Goal: Information Seeking & Learning: Check status

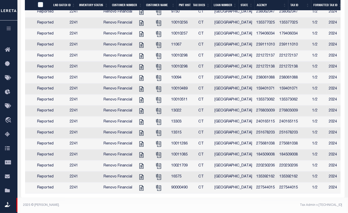
scroll to position [0, 42]
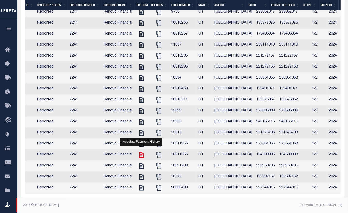
click at [142, 152] on icon "" at bounding box center [141, 155] width 7 height 7
checkbox input "true"
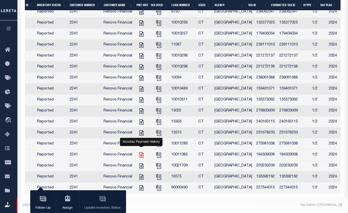
scroll to position [193, 0]
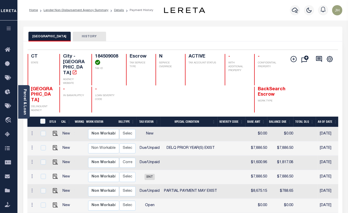
click at [248, 12] on div "Profile Sign out" at bounding box center [277, 10] width 133 height 18
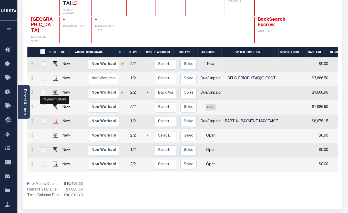
click at [55, 119] on img "" at bounding box center [55, 121] width 5 height 5
checkbox input "true"
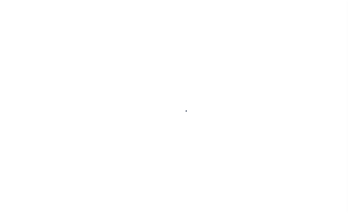
select select "DUE"
select select "15"
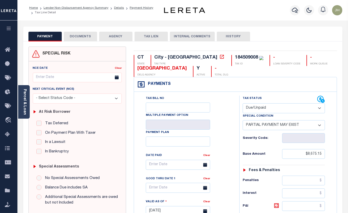
click at [280, 76] on div "CT STATE City - CT TAX TYPE 184509008 TAX ID - LOAN SEVERITY CODE - WORK QUEUE …" at bounding box center [235, 66] width 203 height 22
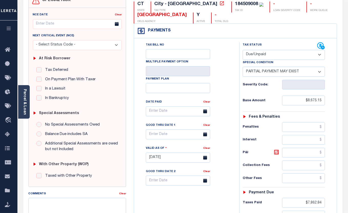
scroll to position [70, 0]
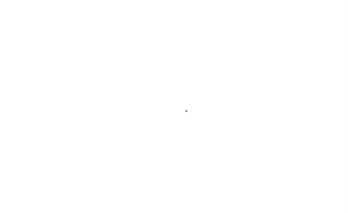
scroll to position [58, 0]
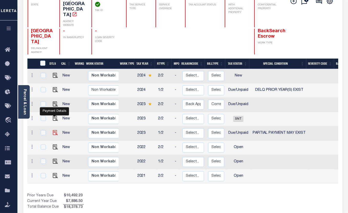
click at [55, 130] on img "" at bounding box center [55, 132] width 5 height 5
checkbox input "true"
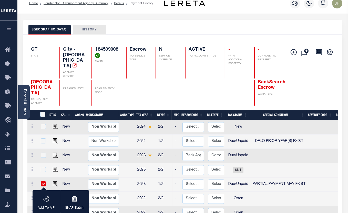
scroll to position [0, 0]
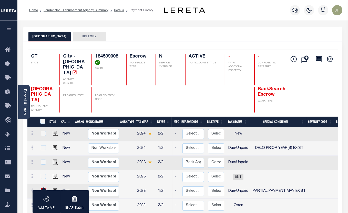
click at [43, 188] on input "checkbox" at bounding box center [43, 190] width 5 height 5
checkbox input "false"
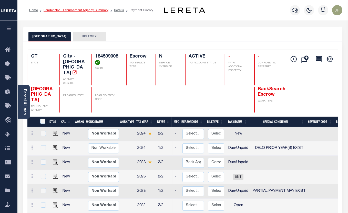
click at [59, 10] on link "Lender Non-Disbursement Agency Summary" at bounding box center [76, 10] width 65 height 3
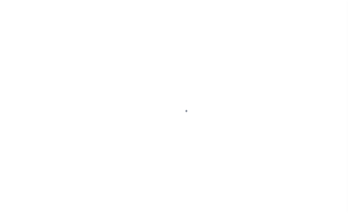
select select "DUE"
select select "15"
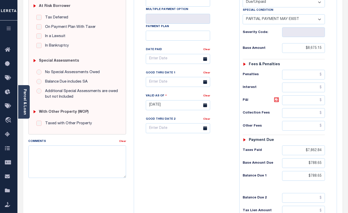
scroll to position [116, 0]
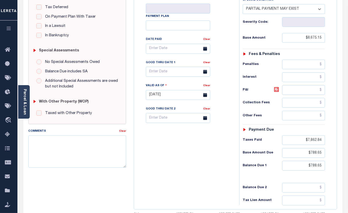
click at [76, 190] on div "SPECIAL RISK NCE Date Clear - Select Status Code -" at bounding box center [77, 94] width 105 height 329
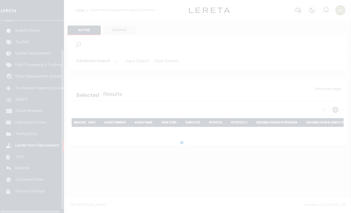
scroll to position [38, 0]
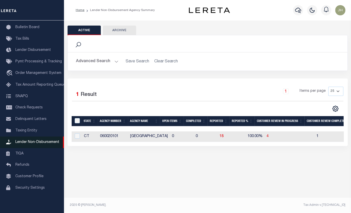
click at [31, 142] on span "Lender Non-Disbursement" at bounding box center [37, 143] width 44 height 4
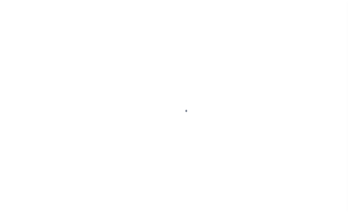
scroll to position [38, 0]
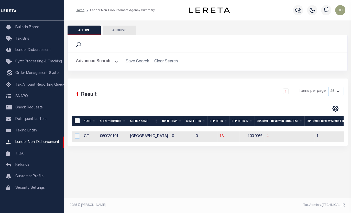
click at [91, 30] on button "Active" at bounding box center [84, 31] width 33 height 10
click at [90, 60] on button "Advanced Search" at bounding box center [97, 62] width 43 height 10
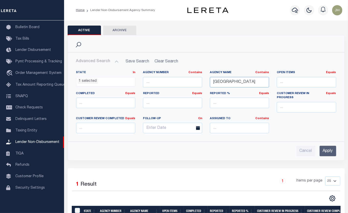
drag, startPoint x: 242, startPoint y: 82, endPoint x: 206, endPoint y: 83, distance: 36.4
click at [206, 83] on div "Agency Name Contains Contains Is HARTFORD" at bounding box center [239, 81] width 67 height 21
click at [101, 83] on ul "1 selected" at bounding box center [105, 80] width 59 height 7
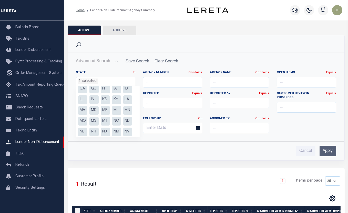
scroll to position [46, 0]
click at [96, 120] on li "OH" at bounding box center [93, 121] width 9 height 9
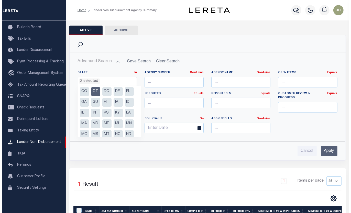
scroll to position [0, 0]
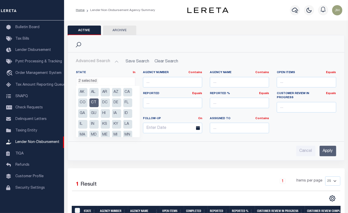
click at [93, 103] on li "CT" at bounding box center [93, 103] width 9 height 9
select select "OH"
drag, startPoint x: 326, startPoint y: 147, endPoint x: 300, endPoint y: 141, distance: 27.3
click at [327, 147] on input "Apply" at bounding box center [327, 151] width 17 height 10
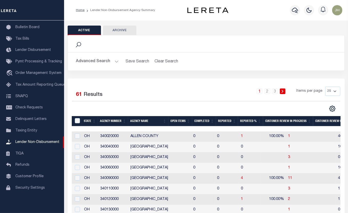
click at [100, 61] on button "Advanced Search" at bounding box center [97, 62] width 43 height 10
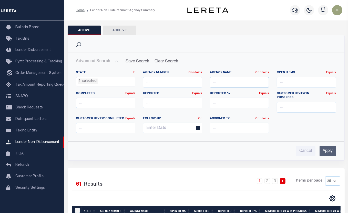
click at [216, 82] on input "text" at bounding box center [239, 82] width 59 height 10
type input "montgomery"
click at [331, 147] on input "Apply" at bounding box center [327, 151] width 17 height 10
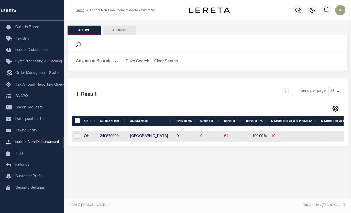
drag, startPoint x: 239, startPoint y: 146, endPoint x: 276, endPoint y: 146, distance: 36.9
click at [276, 146] on div "Selected 1 Result 1 Items per page 25 50 100 200" at bounding box center [208, 113] width 280 height 68
click at [254, 146] on div "Selected 1 Result 1 Items per page 25 50 100 200" at bounding box center [208, 113] width 280 height 68
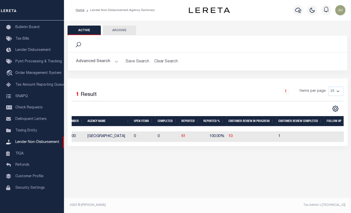
scroll to position [0, 67]
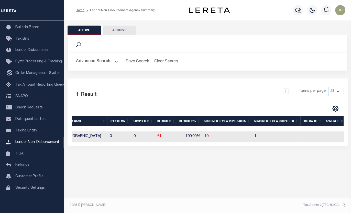
click at [275, 162] on div "Active Archive Search Advanced Search Save Search Clear Search" at bounding box center [207, 93] width 287 height 147
drag, startPoint x: 155, startPoint y: 162, endPoint x: 153, endPoint y: 165, distance: 3.6
click at [155, 163] on div "Active Archive Search Advanced Search Save Search Clear Search" at bounding box center [207, 93] width 287 height 147
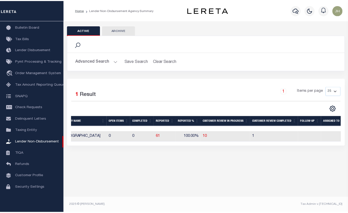
scroll to position [0, 0]
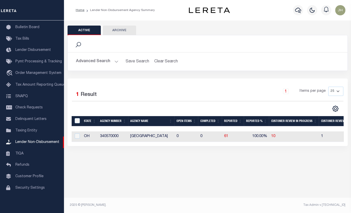
drag, startPoint x: 231, startPoint y: 30, endPoint x: 244, endPoint y: 44, distance: 18.8
click at [244, 43] on div "Active Archive Search Advanced Search Save Search Clear Search In" at bounding box center [208, 86] width 280 height 121
drag, startPoint x: 135, startPoint y: 146, endPoint x: 184, endPoint y: 149, distance: 49.3
click at [184, 146] on div "Selected 1 Result 1 Items per page 25 50 100 200" at bounding box center [208, 113] width 280 height 68
click at [227, 138] on span "61" at bounding box center [226, 137] width 4 height 4
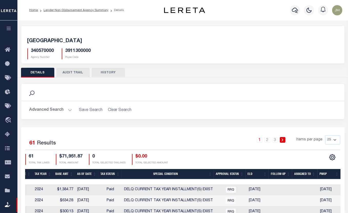
click at [260, 142] on link "1" at bounding box center [260, 140] width 6 height 6
click at [267, 141] on link "2" at bounding box center [267, 140] width 6 height 6
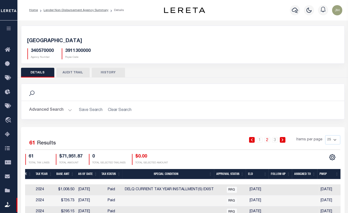
click at [282, 140] on icon at bounding box center [282, 140] width 2 height 3
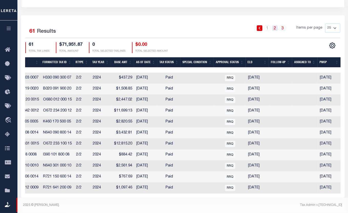
click at [276, 25] on link "2" at bounding box center [275, 28] width 6 height 6
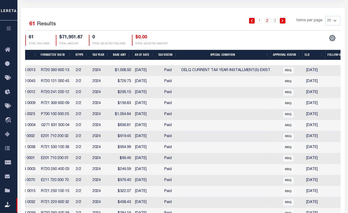
click at [48, 140] on td "E201 710 200 02" at bounding box center [56, 136] width 35 height 11
checkbox input "true"
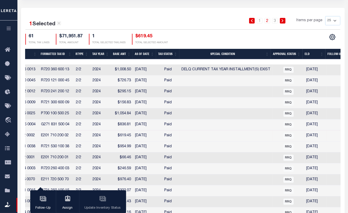
click at [218, 122] on td at bounding box center [225, 125] width 93 height 11
checkbox input "true"
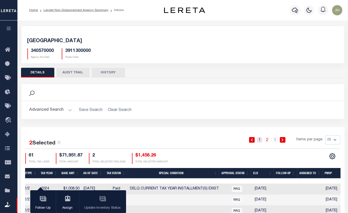
click at [259, 140] on link "1" at bounding box center [260, 140] width 6 height 6
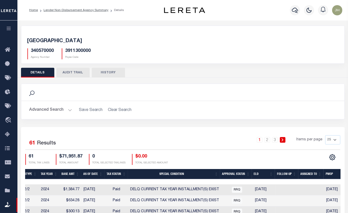
click at [283, 140] on icon at bounding box center [282, 140] width 2 height 3
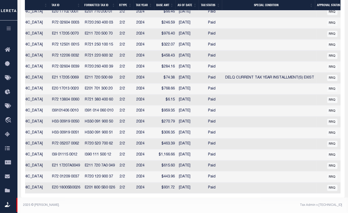
scroll to position [0, 292]
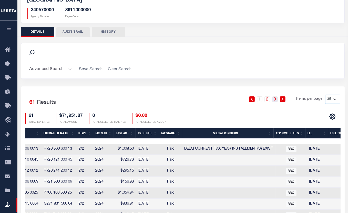
click at [274, 99] on link "3" at bounding box center [275, 100] width 6 height 6
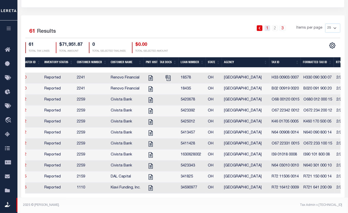
click at [268, 25] on link "1" at bounding box center [267, 28] width 6 height 6
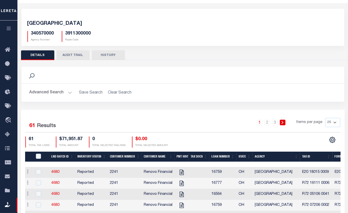
click at [282, 122] on icon at bounding box center [282, 122] width 2 height 3
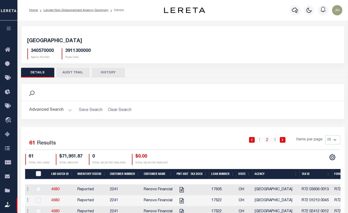
click at [41, 75] on button "DETAILS" at bounding box center [37, 73] width 33 height 10
click at [59, 9] on link "Lender Non-Disbursement Agency Summary" at bounding box center [76, 10] width 65 height 3
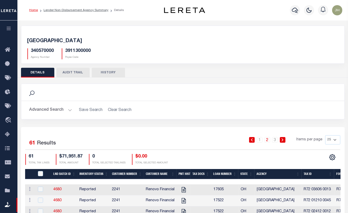
click at [33, 9] on link "Home" at bounding box center [33, 10] width 9 height 3
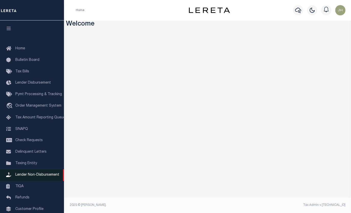
drag, startPoint x: 28, startPoint y: 178, endPoint x: 74, endPoint y: 165, distance: 47.7
click at [28, 177] on span "Lender Non-Disbursement" at bounding box center [37, 175] width 44 height 4
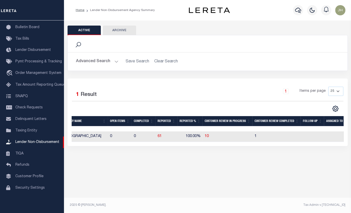
scroll to position [0, 67]
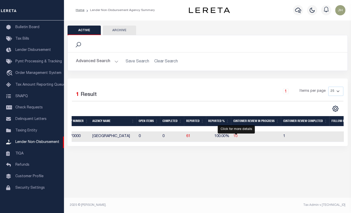
click at [236, 138] on span "10" at bounding box center [235, 137] width 4 height 4
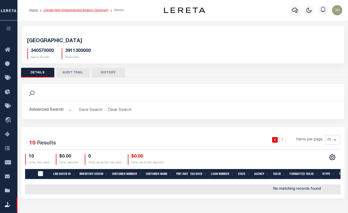
click at [52, 11] on link "Lender Non-Disbursement Agency Summary" at bounding box center [76, 10] width 65 height 3
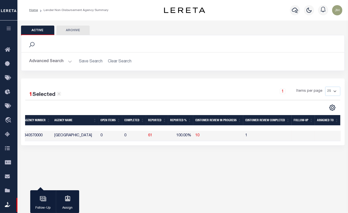
click at [36, 30] on button "Active" at bounding box center [37, 31] width 33 height 10
click at [50, 64] on button "Advanced Search" at bounding box center [50, 62] width 43 height 10
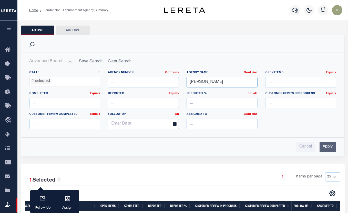
drag, startPoint x: 217, startPoint y: 81, endPoint x: 172, endPoint y: 81, distance: 45.3
click at [172, 81] on div "State In In AK AL AR AZ CA CO CT DC DE FL GA GU HI IA ID IL IN KS [GEOGRAPHIC_D…" at bounding box center [183, 102] width 314 height 63
type input "[PERSON_NAME]"
click at [326, 148] on input "Apply" at bounding box center [327, 147] width 17 height 10
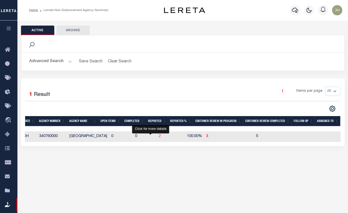
click at [159, 137] on span "2" at bounding box center [160, 137] width 2 height 4
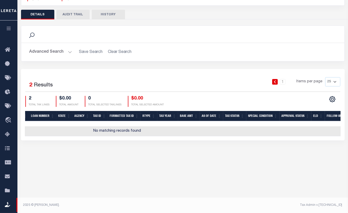
scroll to position [0, 212]
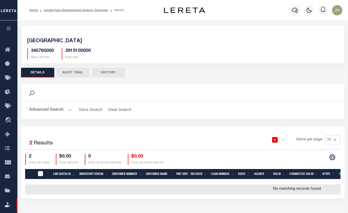
click at [39, 74] on button "DETAILS" at bounding box center [37, 73] width 33 height 10
click at [44, 72] on button "DETAILS" at bounding box center [37, 73] width 33 height 10
click at [64, 11] on link "Lender Non-Disbursement Agency Summary" at bounding box center [76, 10] width 65 height 3
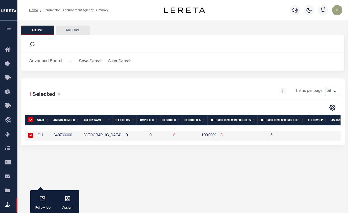
click at [30, 134] on input "checkbox" at bounding box center [30, 135] width 5 height 5
checkbox input "false"
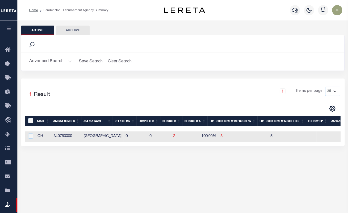
click at [161, 183] on div "Active Archive Search Advanced Search Save Search Clear Search In In AK AL AR AZ" at bounding box center [182, 116] width 330 height 192
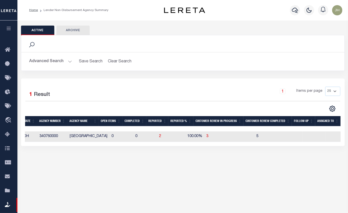
drag, startPoint x: 226, startPoint y: 146, endPoint x: 69, endPoint y: 149, distance: 157.0
click at [69, 146] on div "1 Selected 1 Result 1 Items per page 25 50 100 200" at bounding box center [182, 113] width 323 height 68
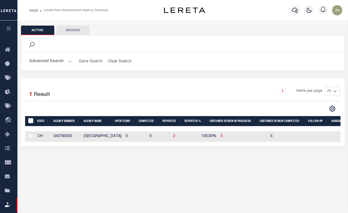
click at [67, 168] on div "Active Archive Search Advanced Search Save Search Clear Search" at bounding box center [182, 93] width 330 height 147
click at [169, 85] on div "1 Selected 1 Result 1 Items per page 25 50 100 200" at bounding box center [182, 113] width 323 height 68
click at [123, 122] on th "Open Items" at bounding box center [125, 121] width 24 height 10
click at [173, 138] on span "2" at bounding box center [174, 137] width 2 height 4
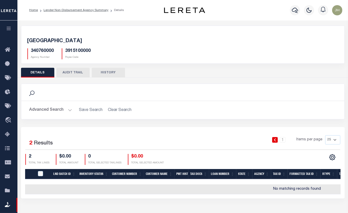
click at [62, 59] on div "3915100000 Payee Code" at bounding box center [76, 53] width 29 height 11
click at [61, 12] on link "Lender Non-Disbursement Agency Summary" at bounding box center [76, 10] width 65 height 3
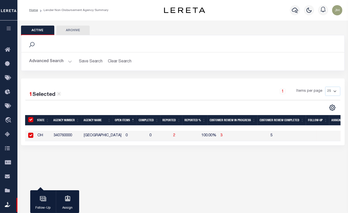
click at [31, 135] on input "checkbox" at bounding box center [30, 135] width 5 height 5
checkbox input "false"
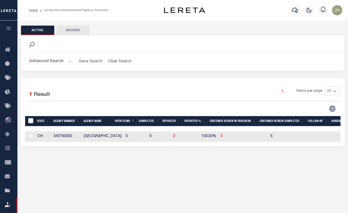
click at [67, 11] on li "Lender Non-Disbursement Agency Summary" at bounding box center [73, 10] width 70 height 5
click at [51, 11] on li "Lender Non-Disbursement Agency Summary" at bounding box center [73, 10] width 70 height 5
click at [30, 11] on link "Home" at bounding box center [33, 10] width 9 height 3
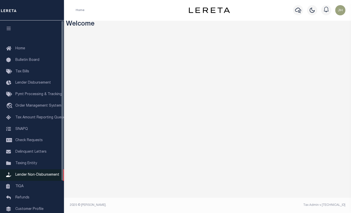
click at [46, 177] on span "Lender Non-Disbursement" at bounding box center [37, 175] width 44 height 4
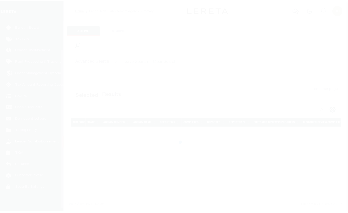
scroll to position [38, 0]
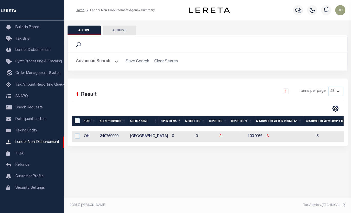
click at [104, 63] on button "Advanced Search" at bounding box center [97, 62] width 43 height 10
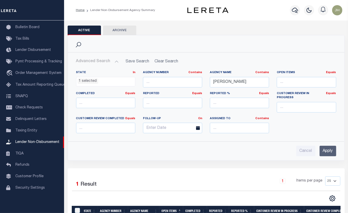
click at [108, 82] on ul "1 selected" at bounding box center [105, 80] width 59 height 7
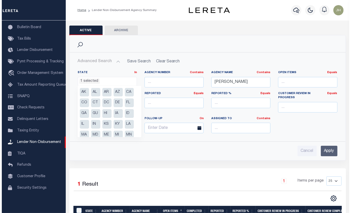
scroll to position [60, 0]
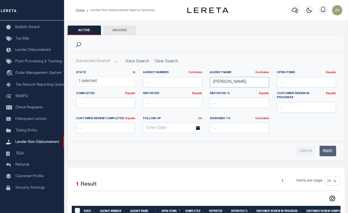
click at [244, 82] on input "stark" at bounding box center [239, 82] width 59 height 10
click at [323, 146] on input "Apply" at bounding box center [327, 151] width 17 height 10
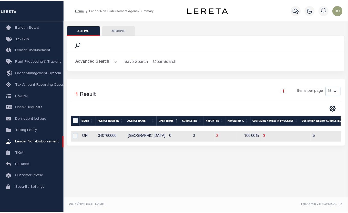
scroll to position [0, 0]
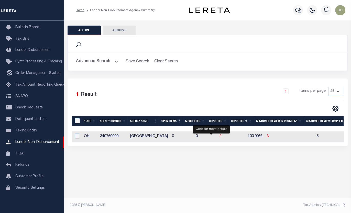
click at [220, 137] on span "2" at bounding box center [221, 137] width 2 height 4
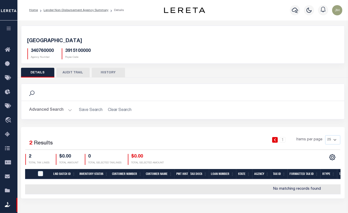
click at [241, 61] on div "STARK COUNTY 340760000 Agency Number 3915100000 Payee Code" at bounding box center [182, 47] width 323 height 31
click at [61, 12] on li "Lender Non-Disbursement Agency Summary" at bounding box center [73, 10] width 70 height 5
click at [41, 110] on button "Advanced Search" at bounding box center [50, 110] width 43 height 10
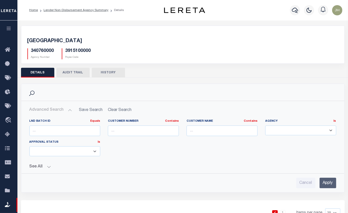
click at [201, 42] on h5 "STARK COUNTY" at bounding box center [182, 41] width 311 height 6
click at [34, 9] on link "Home" at bounding box center [33, 10] width 9 height 3
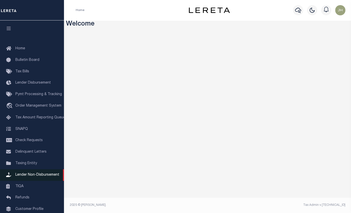
click at [28, 177] on span "Lender Non-Disbursement" at bounding box center [37, 175] width 44 height 4
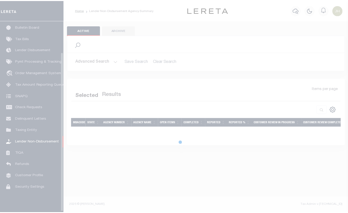
scroll to position [38, 0]
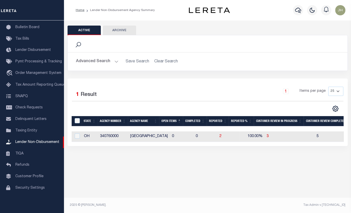
click at [98, 62] on button "Advanced Search" at bounding box center [97, 62] width 43 height 10
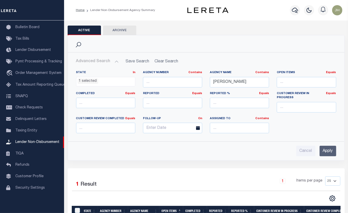
click at [109, 81] on ul "1 selected" at bounding box center [105, 80] width 59 height 7
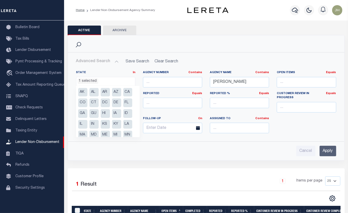
scroll to position [60, 0]
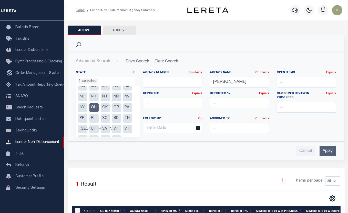
click at [93, 108] on li "OH" at bounding box center [93, 107] width 9 height 9
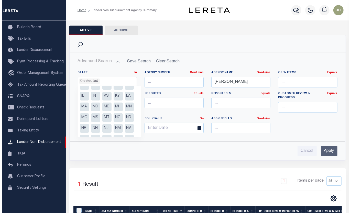
scroll to position [13, 0]
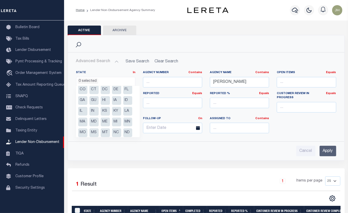
click at [94, 121] on li "MD" at bounding box center [93, 122] width 9 height 9
select select "MD"
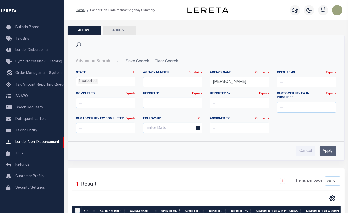
drag, startPoint x: 225, startPoint y: 81, endPoint x: 197, endPoint y: 83, distance: 27.2
click at [197, 83] on div "State In In AK AL AR AZ CA CO CT DC DE FL GA GU HI IA ID IL IN KS KY LA MA MD M…" at bounding box center [206, 104] width 268 height 67
type input "cumberland"
click at [326, 147] on input "Apply" at bounding box center [327, 151] width 17 height 10
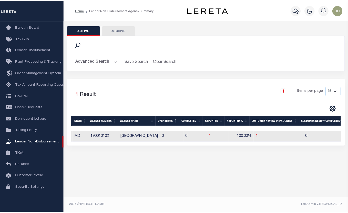
scroll to position [0, 0]
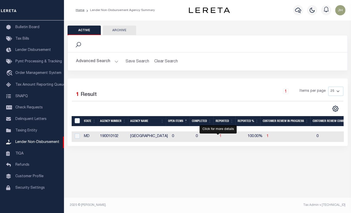
click at [220, 138] on span "1" at bounding box center [221, 137] width 2 height 4
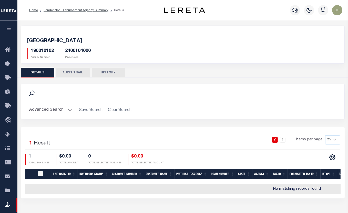
click at [36, 71] on button "DETAILS" at bounding box center [37, 73] width 33 height 10
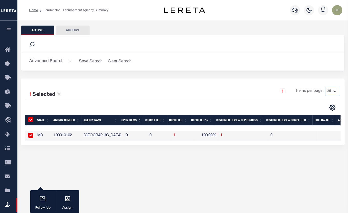
click at [29, 136] on input "checkbox" at bounding box center [30, 135] width 5 height 5
checkbox input "false"
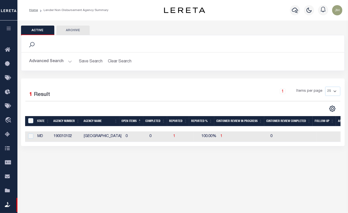
click at [48, 62] on button "Advanced Search" at bounding box center [50, 62] width 43 height 10
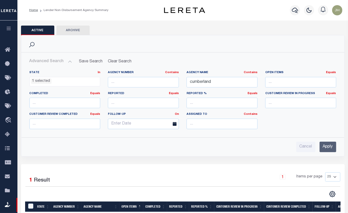
click at [239, 189] on div "1 Selected 1 Result 1 Items per page 25 50 100 200" at bounding box center [182, 185] width 323 height 25
click at [329, 147] on input "Apply" at bounding box center [327, 147] width 17 height 10
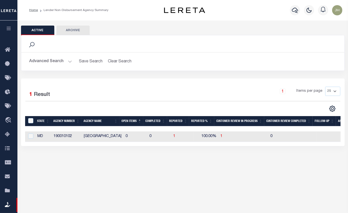
click at [325, 188] on div "Active Archive Search Advanced Search Save Search Clear Search In In AK AL AR AZ" at bounding box center [182, 116] width 330 height 192
click at [60, 179] on div "Active Archive Search Advanced Search Save Search Clear Search In In AK AL AR AZ" at bounding box center [182, 116] width 330 height 192
click at [120, 12] on div "Home Lender Non-Disbursement Agency Summary" at bounding box center [91, 10] width 133 height 11
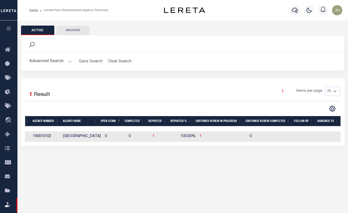
scroll to position [0, 21]
click at [152, 137] on span "1" at bounding box center [153, 137] width 2 height 4
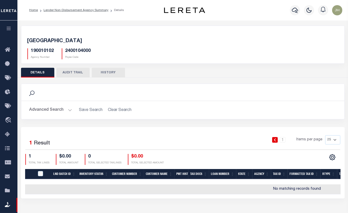
click at [41, 70] on button "DETAILS" at bounding box center [37, 73] width 33 height 10
click at [35, 10] on link "Home" at bounding box center [33, 10] width 9 height 3
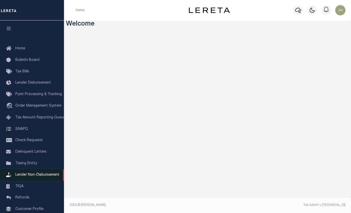
click at [31, 177] on span "Lender Non-Disbursement" at bounding box center [37, 175] width 44 height 4
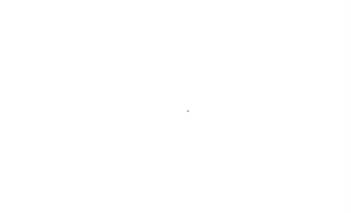
scroll to position [38, 0]
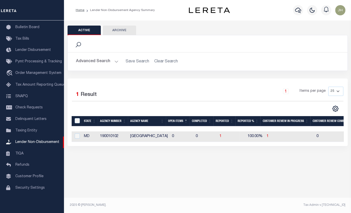
click at [82, 29] on button "Active" at bounding box center [84, 31] width 33 height 10
click at [82, 11] on link "Home" at bounding box center [80, 10] width 9 height 3
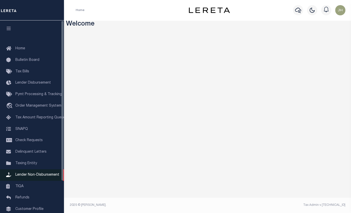
click at [37, 177] on span "Lender Non-Disbursement" at bounding box center [37, 175] width 44 height 4
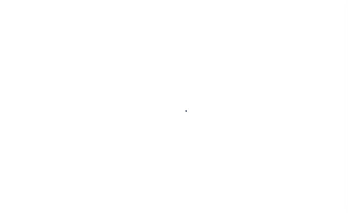
scroll to position [38, 0]
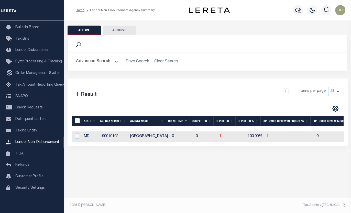
click at [102, 66] on button "Advanced Search" at bounding box center [97, 62] width 43 height 10
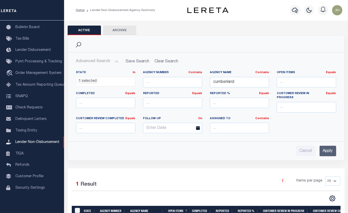
click at [99, 81] on ul "1 selected" at bounding box center [105, 80] width 59 height 7
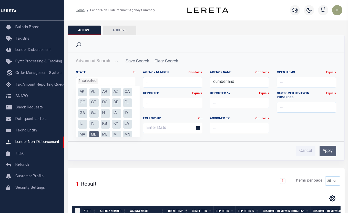
click at [93, 133] on li "MD" at bounding box center [93, 135] width 9 height 9
select select
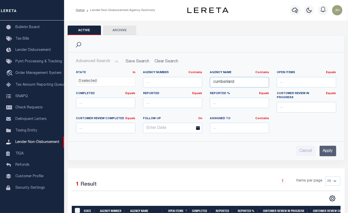
drag, startPoint x: 240, startPoint y: 81, endPoint x: 181, endPoint y: 79, distance: 59.5
click at [181, 79] on div "State In In AK AL AR AZ CA CO CT DC DE FL GA GU HI IA ID IL IN KS [GEOGRAPHIC_D…" at bounding box center [206, 104] width 268 height 67
click at [328, 146] on input "Apply" at bounding box center [327, 151] width 17 height 10
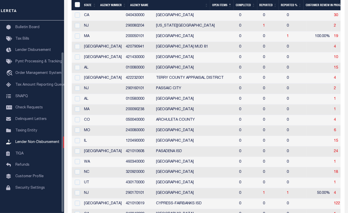
scroll to position [134, 0]
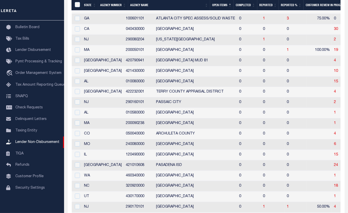
click at [179, 197] on td "[GEOGRAPHIC_DATA]" at bounding box center [195, 197] width 83 height 10
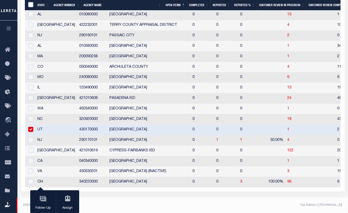
scroll to position [203, 0]
click at [30, 127] on input "checkbox" at bounding box center [30, 129] width 5 height 5
checkbox input "false"
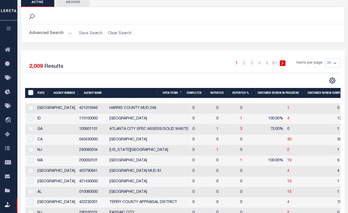
scroll to position [0, 0]
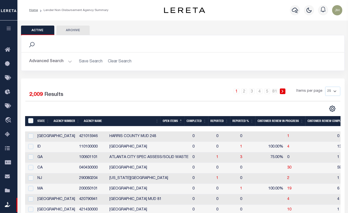
click at [58, 10] on li "Lender Non-Disbursement Agency Summary" at bounding box center [73, 10] width 70 height 5
click at [44, 63] on button "Advanced Search" at bounding box center [50, 62] width 43 height 10
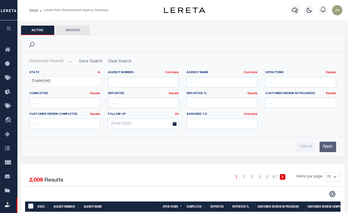
click at [50, 82] on li "0 selected" at bounding box center [41, 82] width 20 height 6
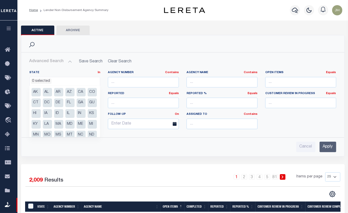
scroll to position [46, 0]
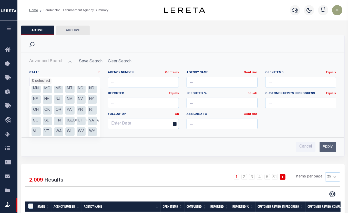
click at [88, 115] on li "RI" at bounding box center [92, 110] width 9 height 9
select select "RI"
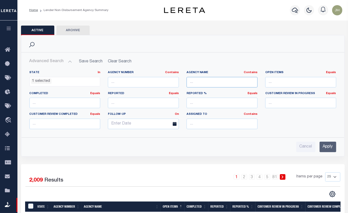
click at [200, 83] on input "text" at bounding box center [221, 82] width 71 height 10
type input "narragansett"
click at [328, 147] on input "Apply" at bounding box center [327, 147] width 17 height 10
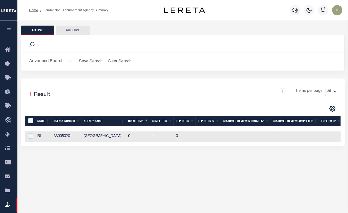
scroll to position [0, 0]
click at [154, 136] on span "1" at bounding box center [153, 137] width 2 height 4
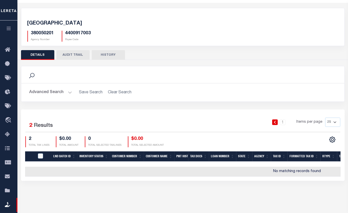
scroll to position [12, 0]
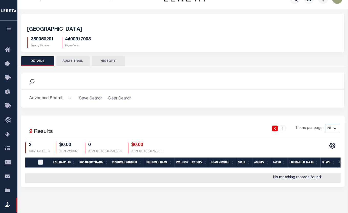
click at [51, 99] on button "Advanced Search" at bounding box center [50, 99] width 43 height 10
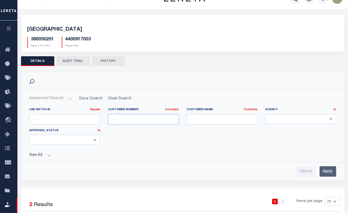
click at [117, 120] on input "text" at bounding box center [143, 119] width 71 height 10
click at [192, 118] on input "text" at bounding box center [221, 119] width 71 height 10
type input "rf mortgage"
click at [326, 172] on input "Apply" at bounding box center [327, 171] width 17 height 10
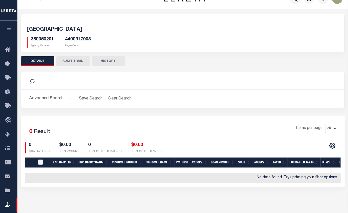
click at [49, 99] on button "Advanced Search" at bounding box center [50, 99] width 43 height 10
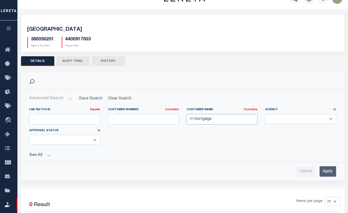
drag, startPoint x: 220, startPoint y: 119, endPoint x: 92, endPoint y: 118, distance: 128.0
click at [92, 118] on div "LND Batch ID Equals Equals Is Not Equal To Is Greater Than Is Less Than Custome…" at bounding box center [183, 128] width 314 height 41
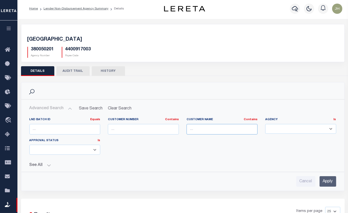
scroll to position [0, 0]
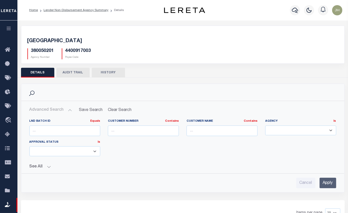
click at [195, 79] on div "Search Advanced Search Save Search Clear Search LNDBatchReportGridWrapper_dynam…" at bounding box center [182, 175] width 323 height 194
click at [39, 73] on button "DETAILS" at bounding box center [37, 73] width 33 height 10
click at [66, 9] on link "Lender Non-Disbursement Agency Summary" at bounding box center [76, 10] width 65 height 3
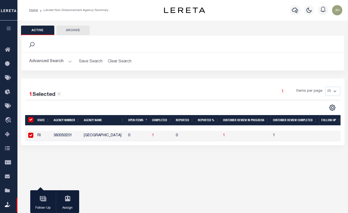
click at [31, 136] on input "checkbox" at bounding box center [30, 135] width 5 height 5
checkbox input "false"
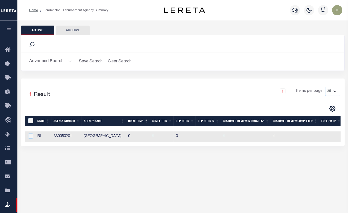
click at [61, 11] on li "Lender Non-Disbursement Agency Summary" at bounding box center [73, 10] width 70 height 5
click at [46, 62] on button "Advanced Search" at bounding box center [50, 62] width 43 height 10
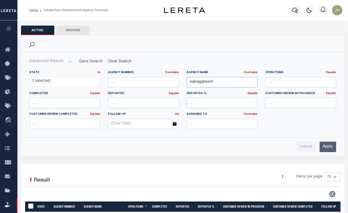
drag, startPoint x: 218, startPoint y: 82, endPoint x: 153, endPoint y: 82, distance: 64.3
click at [154, 82] on div "State In In AK AL AR AZ CA CO CT DC DE FL GA GU HI IA ID IL IN KS KY LA MA MD M…" at bounding box center [183, 102] width 314 height 63
click at [93, 81] on ul "1 selected" at bounding box center [65, 80] width 70 height 7
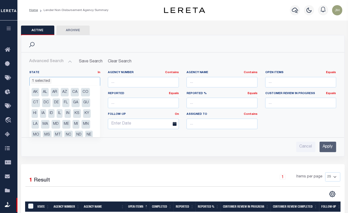
scroll to position [47, 0]
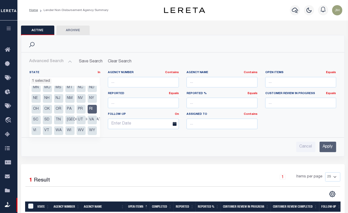
click at [88, 114] on li "RI" at bounding box center [92, 109] width 9 height 9
select select
click at [173, 36] on div "Search" at bounding box center [182, 43] width 323 height 17
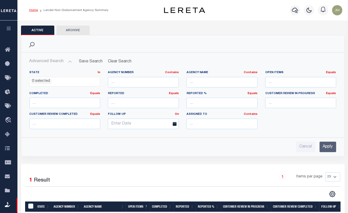
click at [35, 10] on link "Home" at bounding box center [33, 10] width 9 height 3
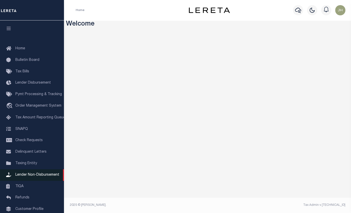
click at [48, 177] on span "Lender Non-Disbursement" at bounding box center [37, 175] width 44 height 4
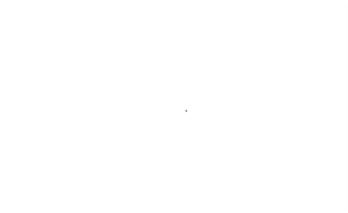
scroll to position [35, 0]
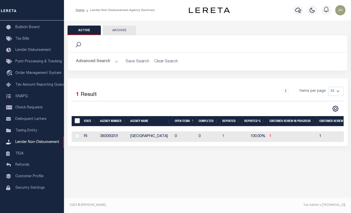
click at [96, 63] on button "Advanced Search" at bounding box center [97, 62] width 43 height 10
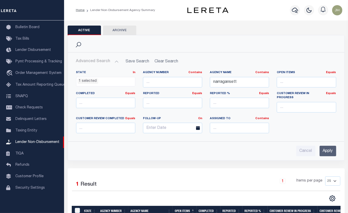
click at [98, 82] on ul "1 selected" at bounding box center [105, 80] width 59 height 7
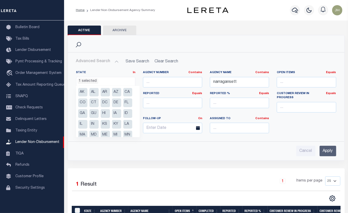
scroll to position [69, 0]
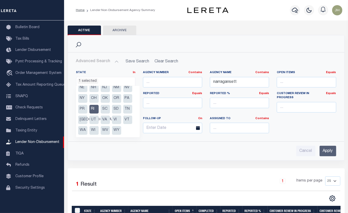
click at [95, 110] on li "RI" at bounding box center [93, 109] width 9 height 9
select select
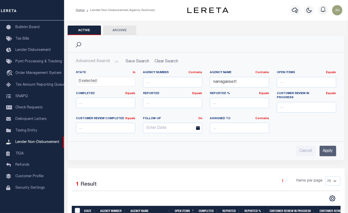
click at [330, 150] on input "Apply" at bounding box center [327, 151] width 17 height 10
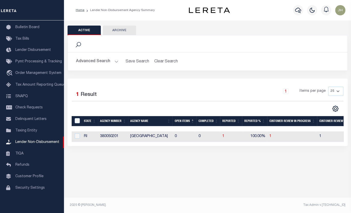
click at [104, 60] on button "Advanced Search" at bounding box center [97, 62] width 43 height 10
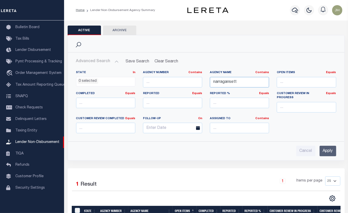
drag, startPoint x: 240, startPoint y: 84, endPoint x: 181, endPoint y: 82, distance: 60.0
click at [181, 82] on div "State In In AK AL AR AZ CA CO CT DC DE FL GA GU HI IA ID IL IN KS [GEOGRAPHIC_D…" at bounding box center [206, 104] width 268 height 67
click at [329, 146] on input "Apply" at bounding box center [327, 151] width 17 height 10
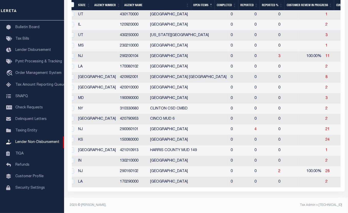
scroll to position [0, 0]
